Goal: Find specific page/section: Find specific page/section

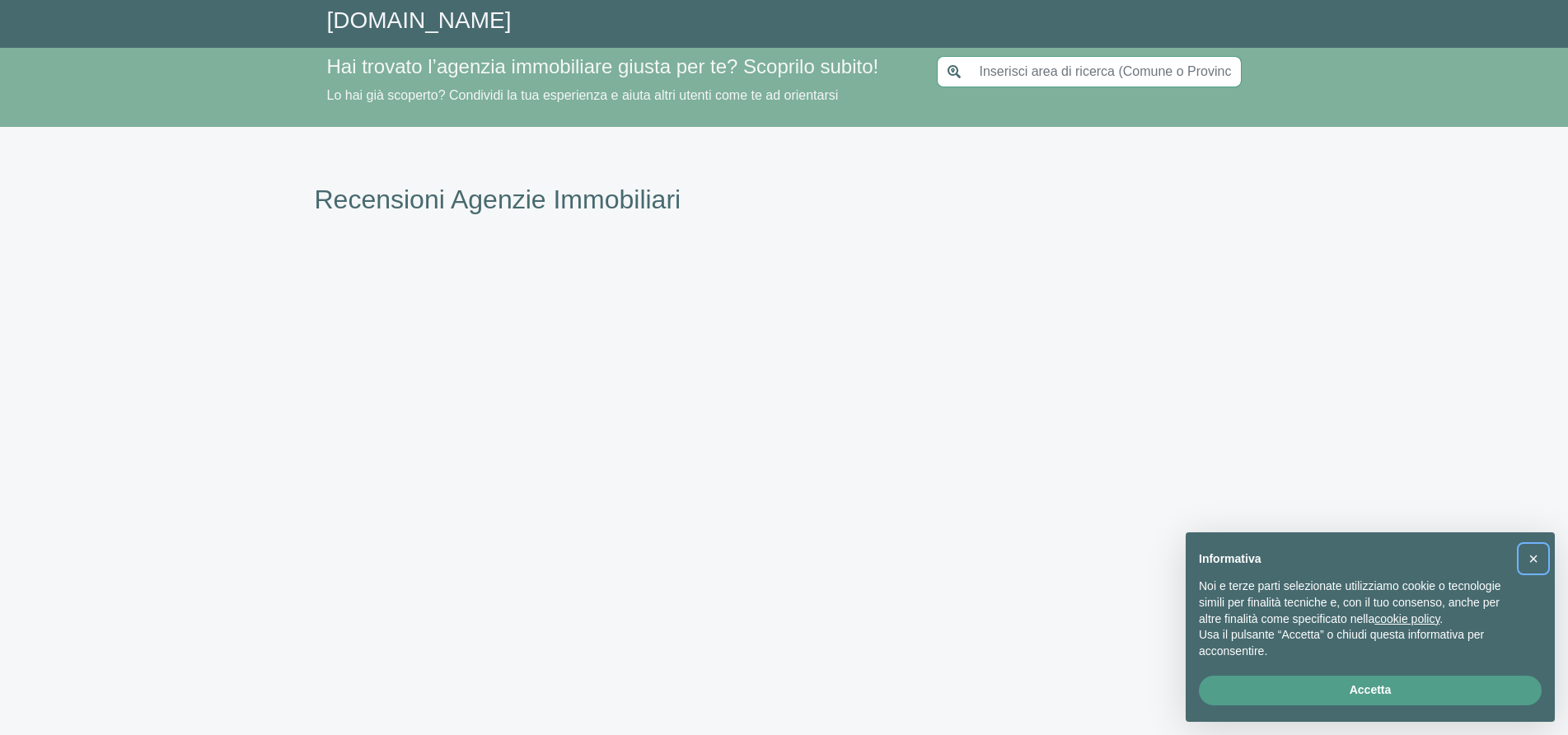
click at [1538, 546] on button "×" at bounding box center [1533, 559] width 26 height 26
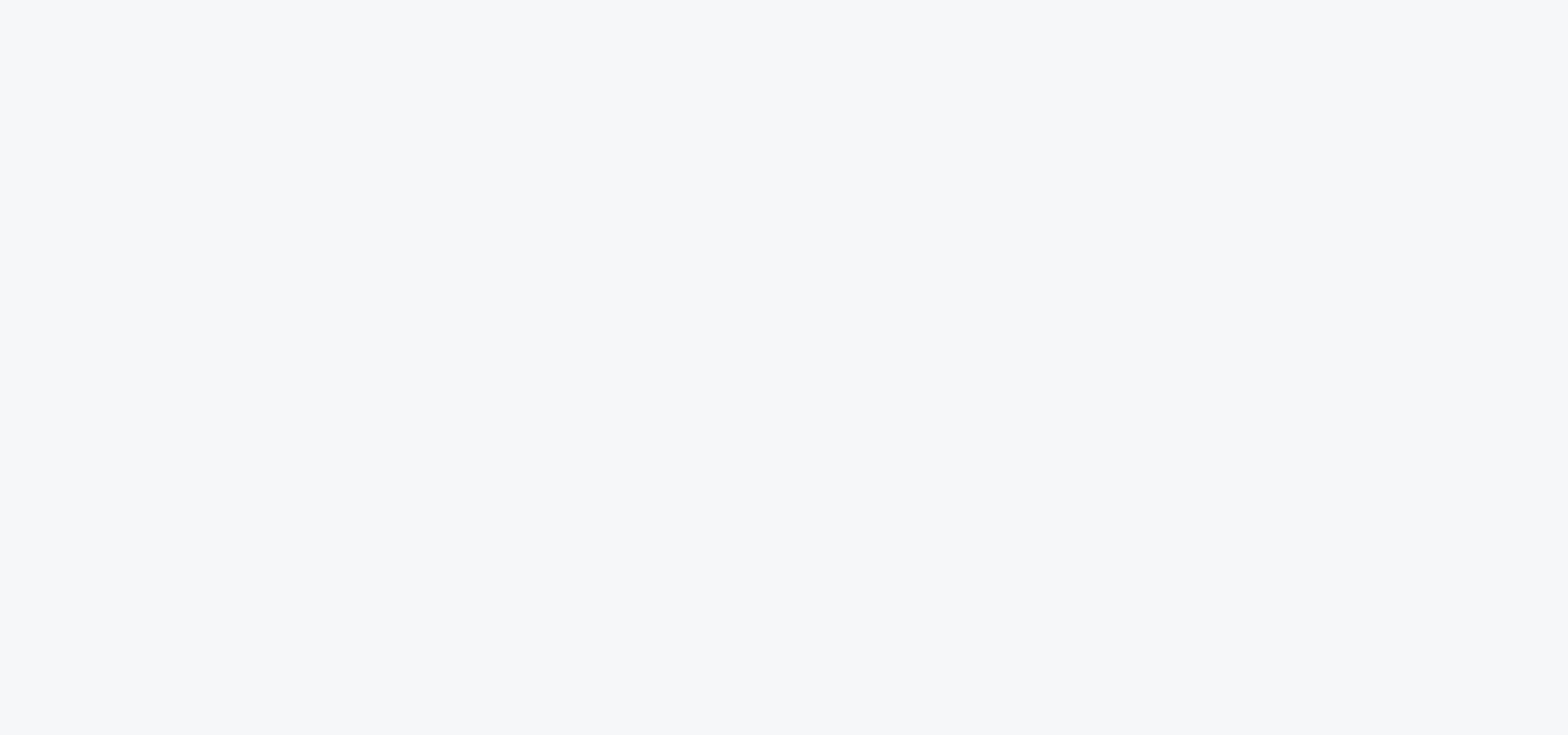
type input "[GEOGRAPHIC_DATA]"
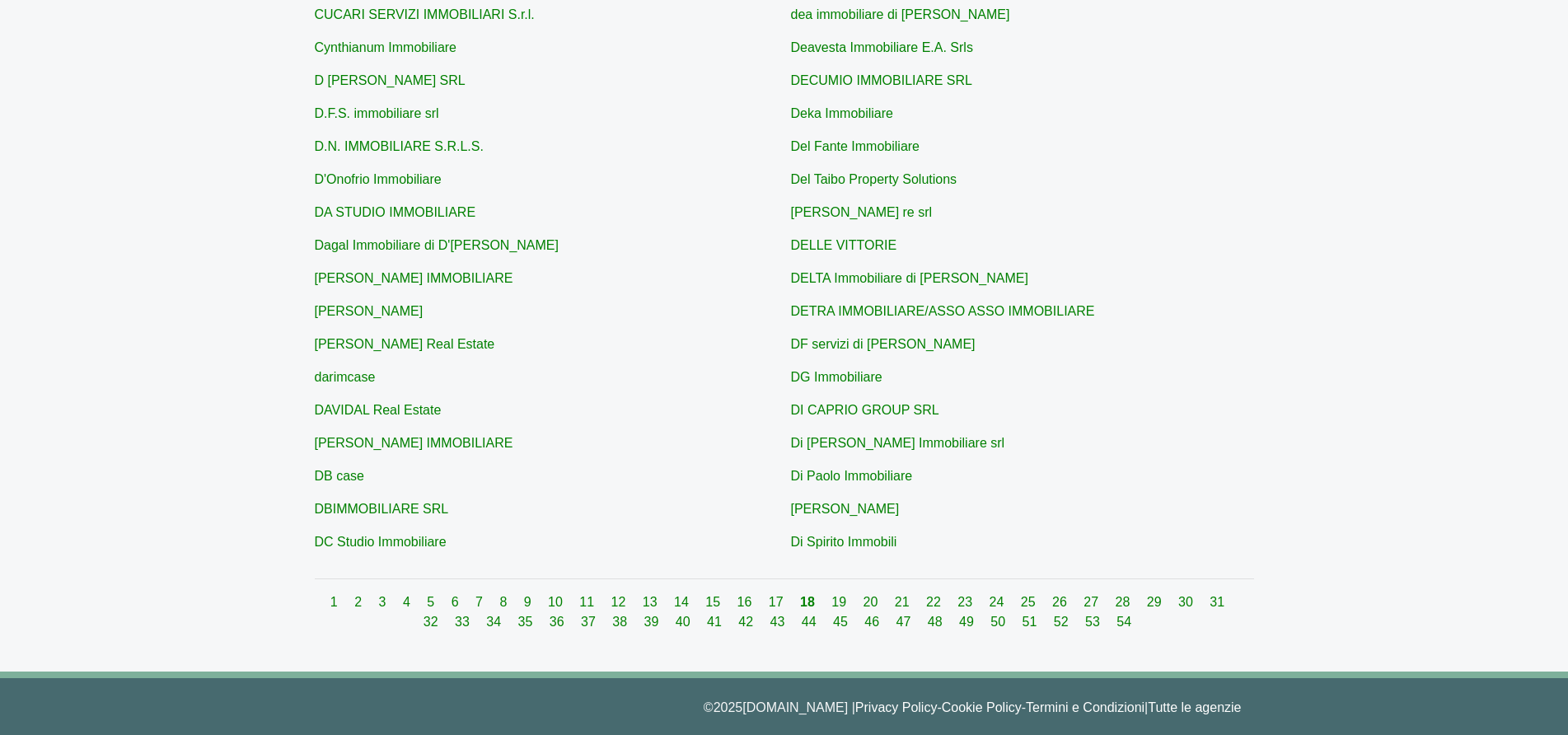
scroll to position [495, 0]
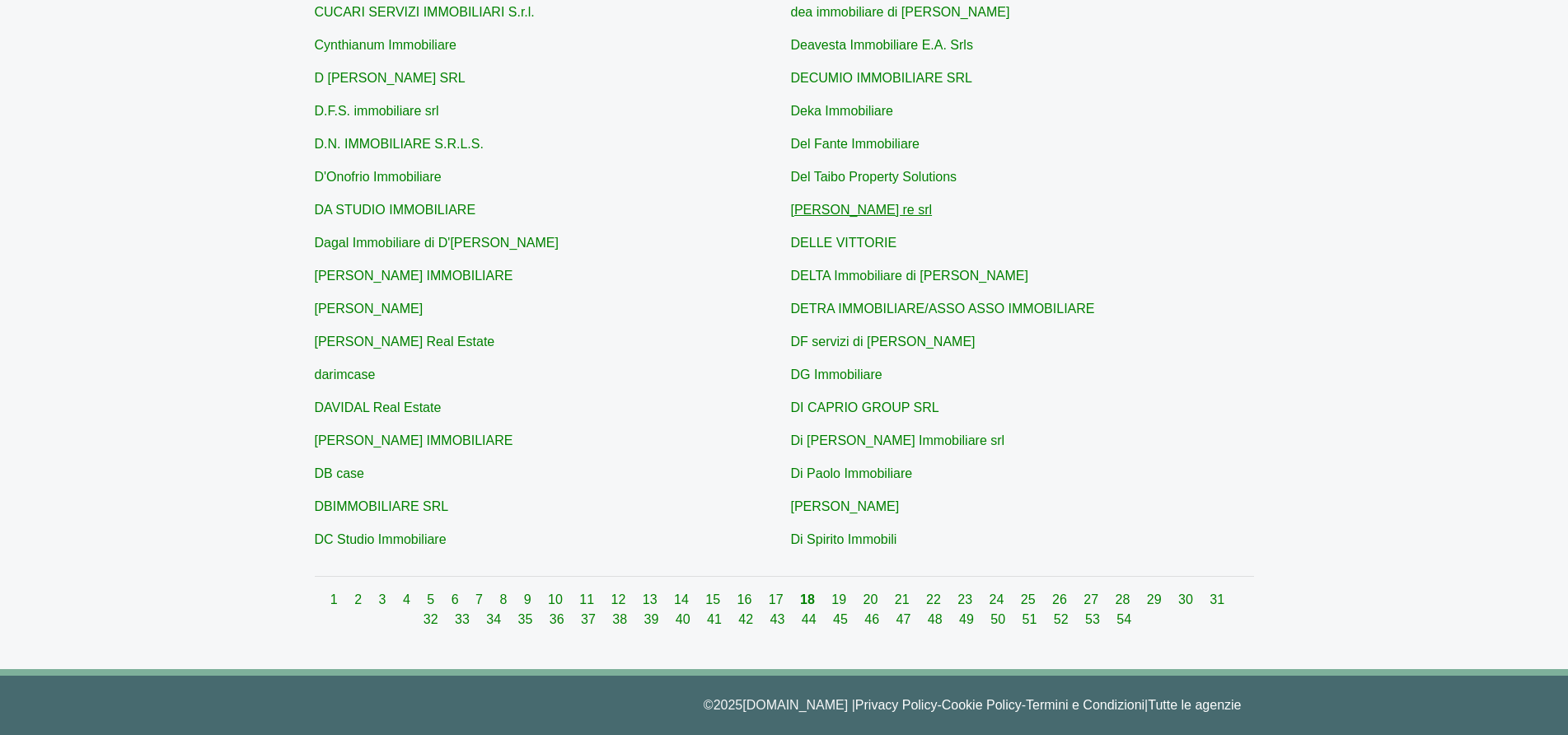
click at [816, 213] on link "[PERSON_NAME] re srl" at bounding box center [862, 210] width 141 height 14
type input "[PERSON_NAME] re srl"
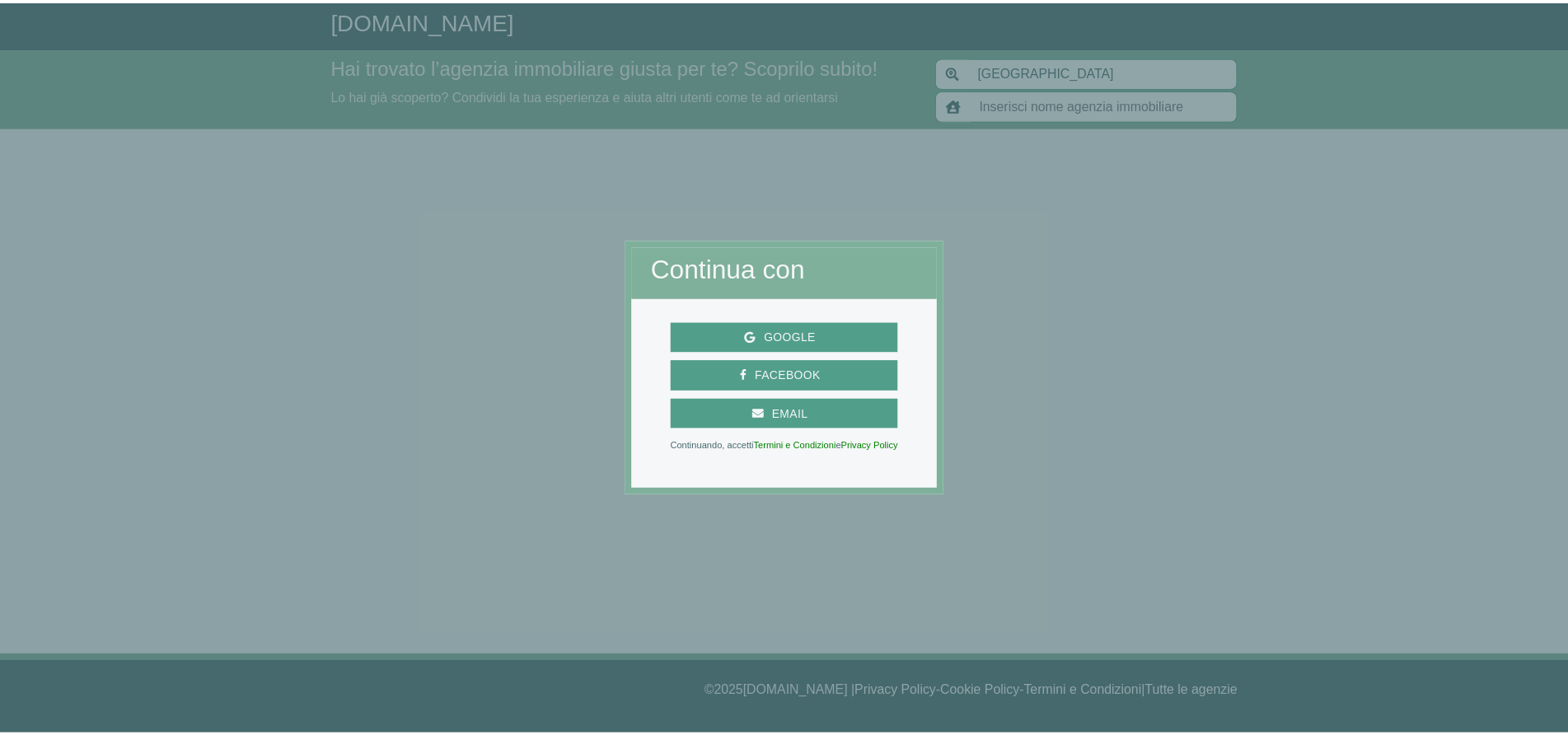
scroll to position [468, 0]
